Goal: Information Seeking & Learning: Understand process/instructions

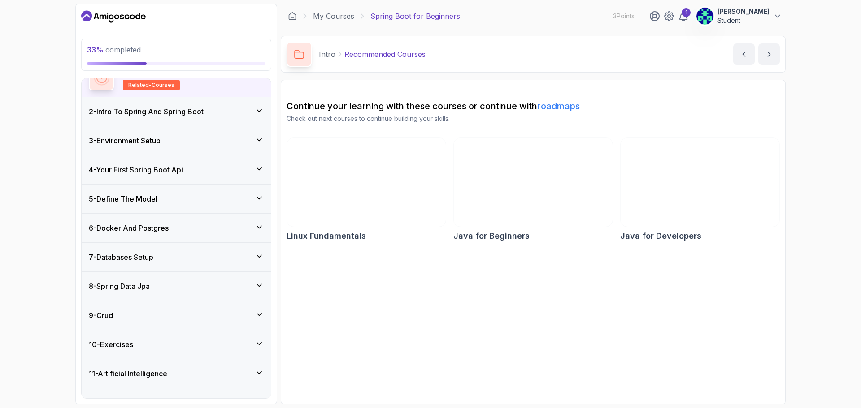
scroll to position [104, 0]
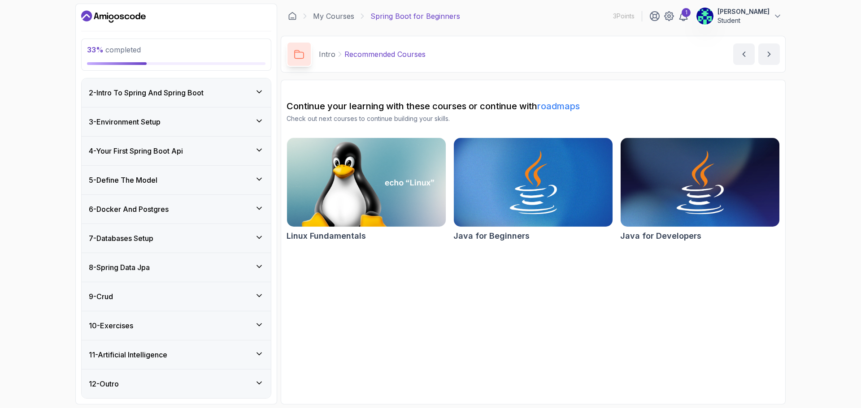
click at [121, 325] on h3 "10 - Exercises" at bounding box center [111, 325] width 44 height 11
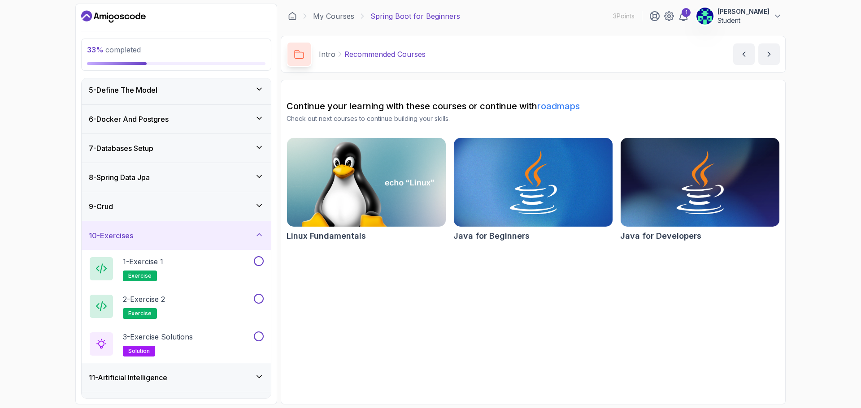
scroll to position [120, 0]
click at [140, 346] on p "solution" at bounding box center [139, 351] width 32 height 11
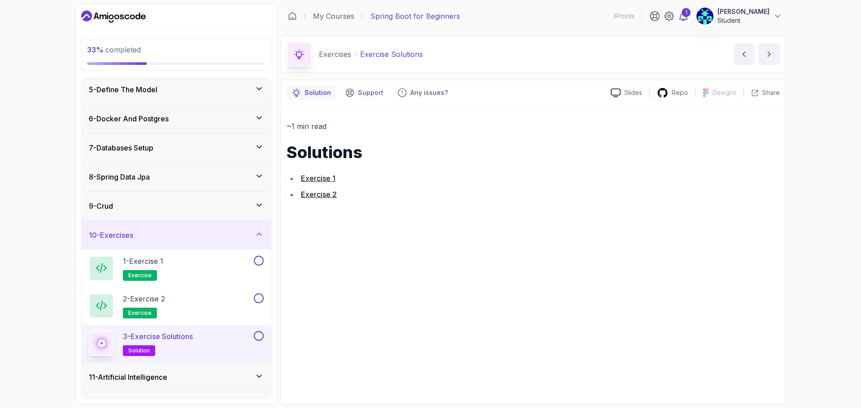
click at [316, 190] on link "Exercise 2" at bounding box center [319, 194] width 36 height 9
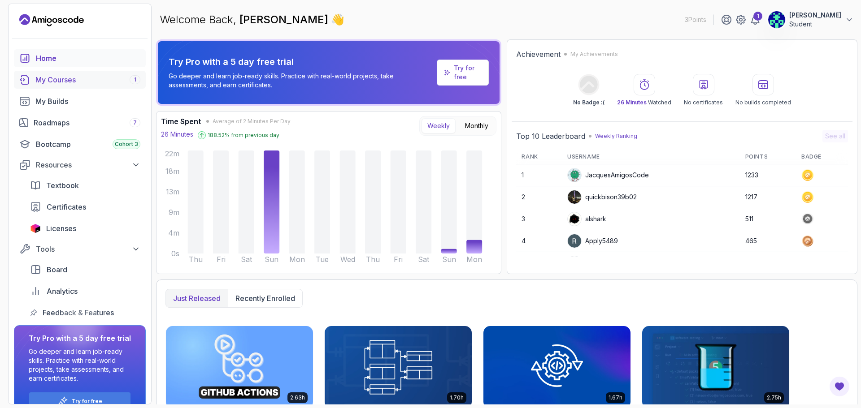
click at [60, 79] on div "My Courses 1" at bounding box center [87, 79] width 105 height 11
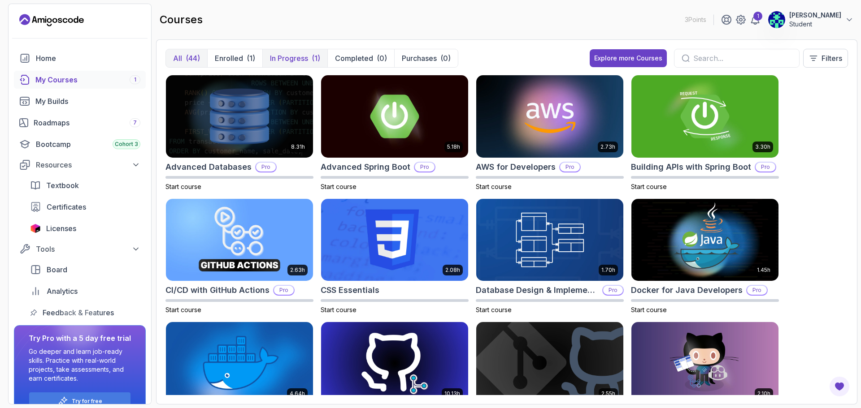
click at [299, 59] on p "In Progress" at bounding box center [289, 58] width 38 height 11
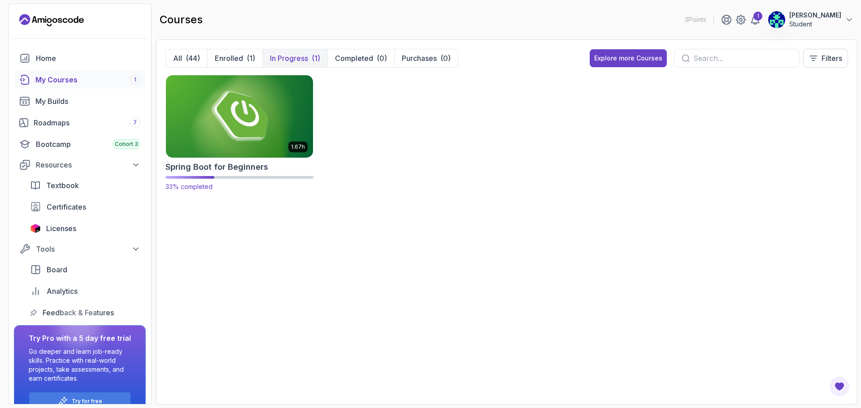
click at [263, 110] on img at bounding box center [239, 116] width 154 height 87
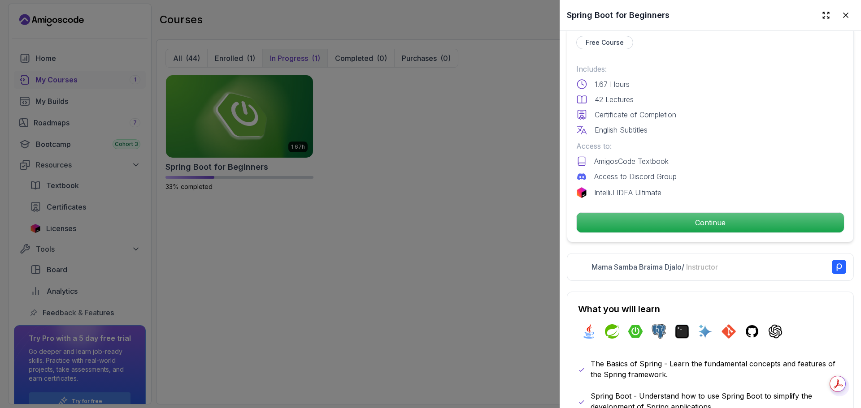
scroll to position [230, 0]
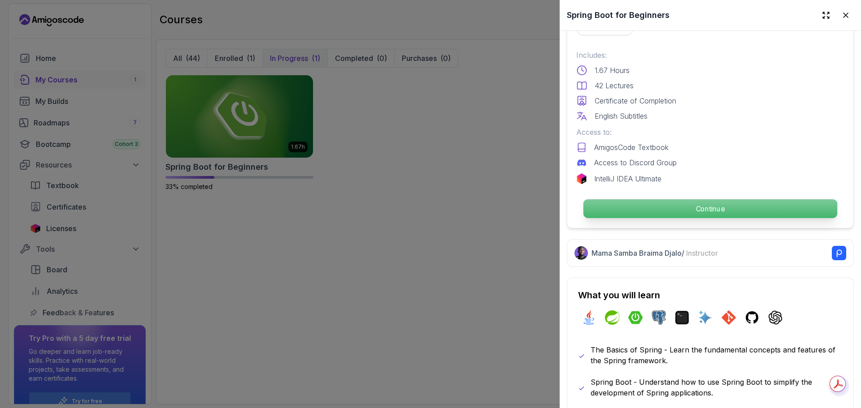
click at [637, 209] on p "Continue" at bounding box center [710, 208] width 254 height 19
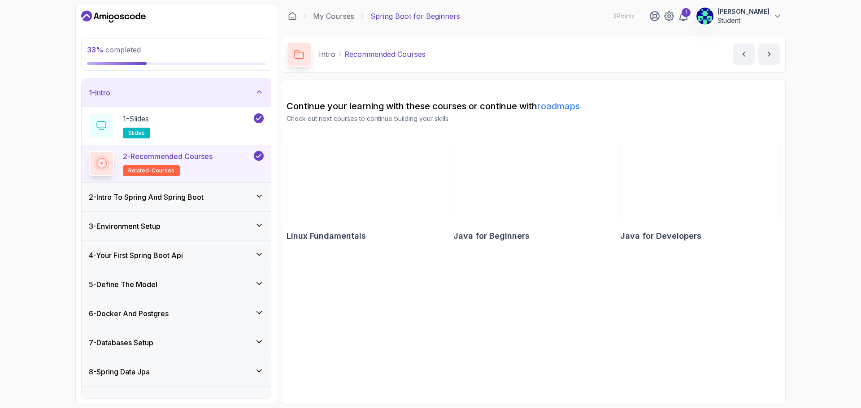
scroll to position [104, 0]
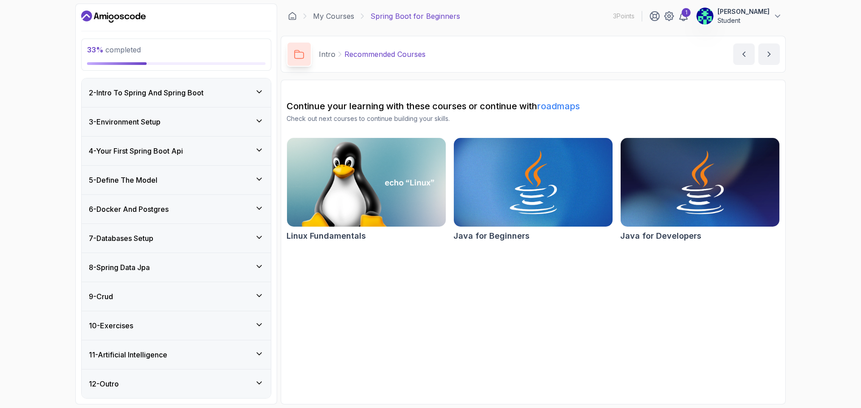
click at [123, 334] on div "10 - Exercises" at bounding box center [176, 325] width 189 height 29
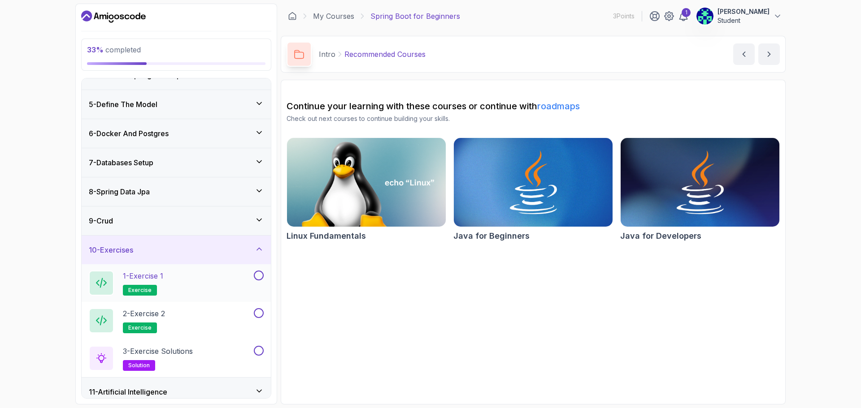
scroll to position [142, 0]
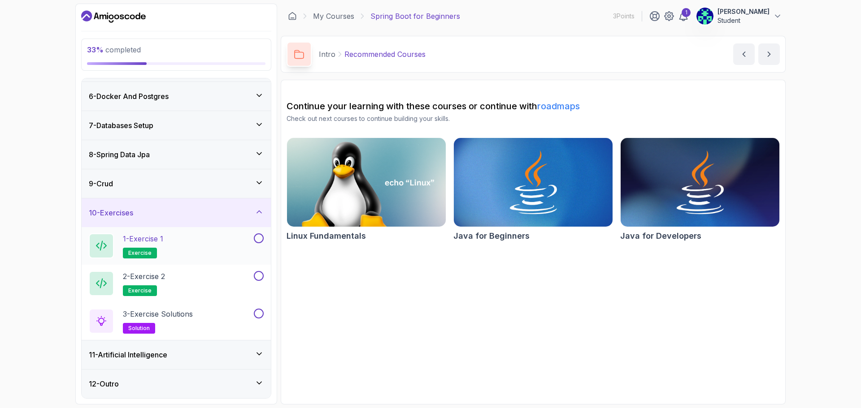
click at [148, 237] on p "1 - Exercise 1" at bounding box center [143, 239] width 40 height 11
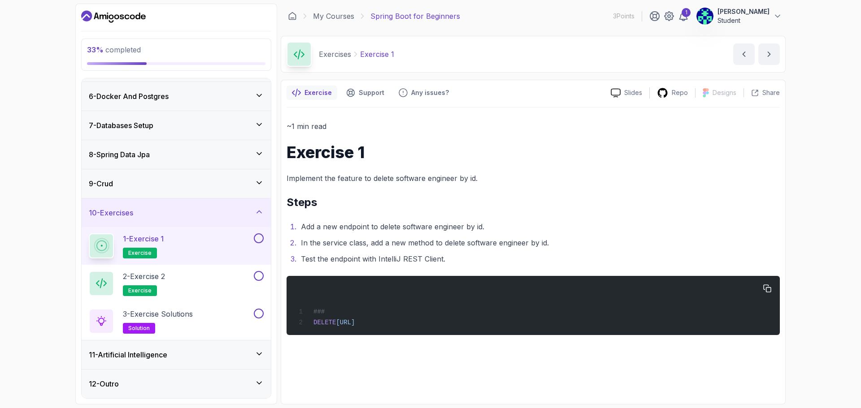
drag, startPoint x: 507, startPoint y: 324, endPoint x: 314, endPoint y: 326, distance: 193.2
click at [314, 326] on div "### DELETE http://localhost:8080/api/v1/software-engineers/1" at bounding box center [533, 305] width 479 height 48
copy span "DELETE http://localhost:8080/api/v1/software-engineers/1"
